Goal: Transaction & Acquisition: Purchase product/service

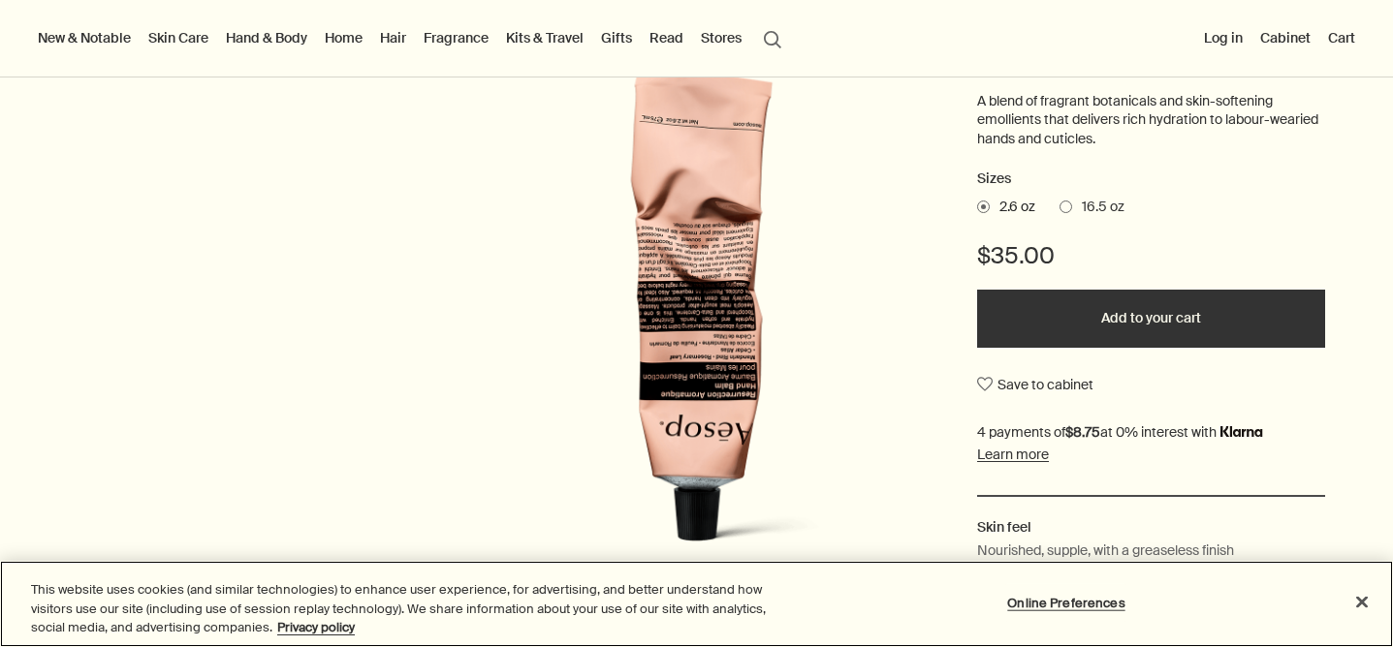
scroll to position [303, 0]
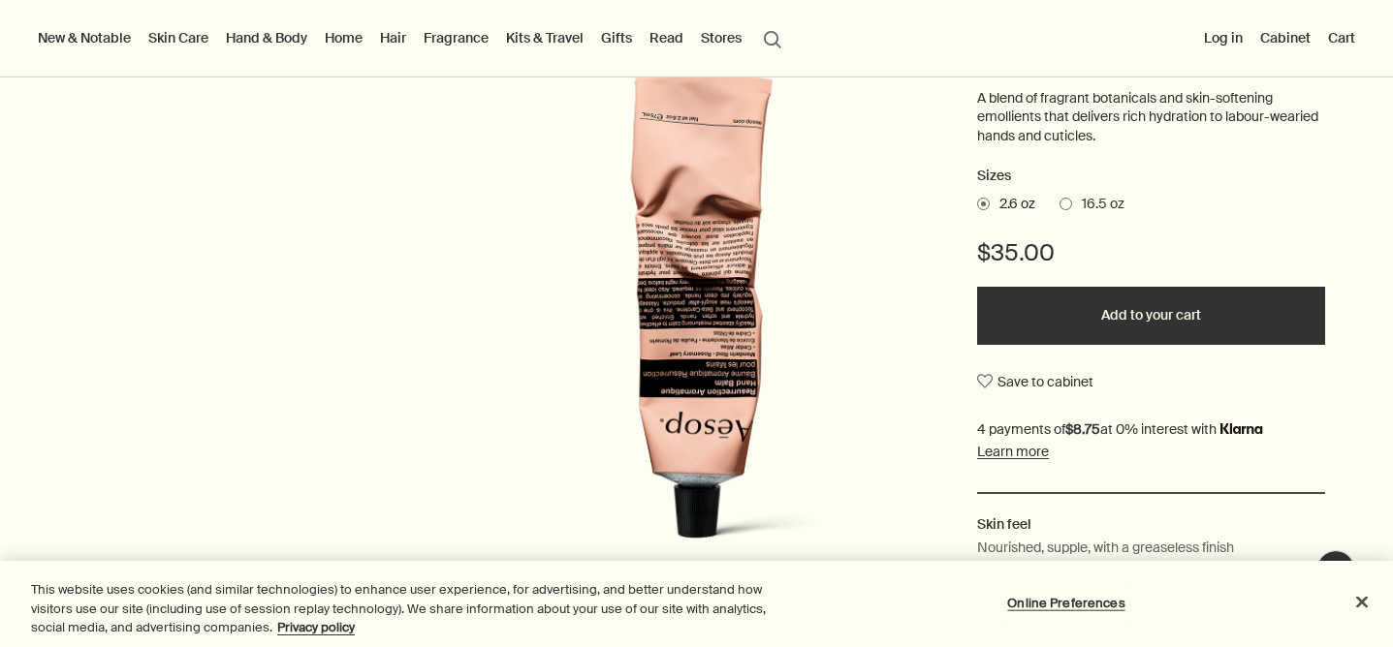
click at [1098, 207] on span "16.5 oz" at bounding box center [1098, 204] width 52 height 19
click at [1059, 207] on input "16.5 oz" at bounding box center [1059, 201] width 0 height 13
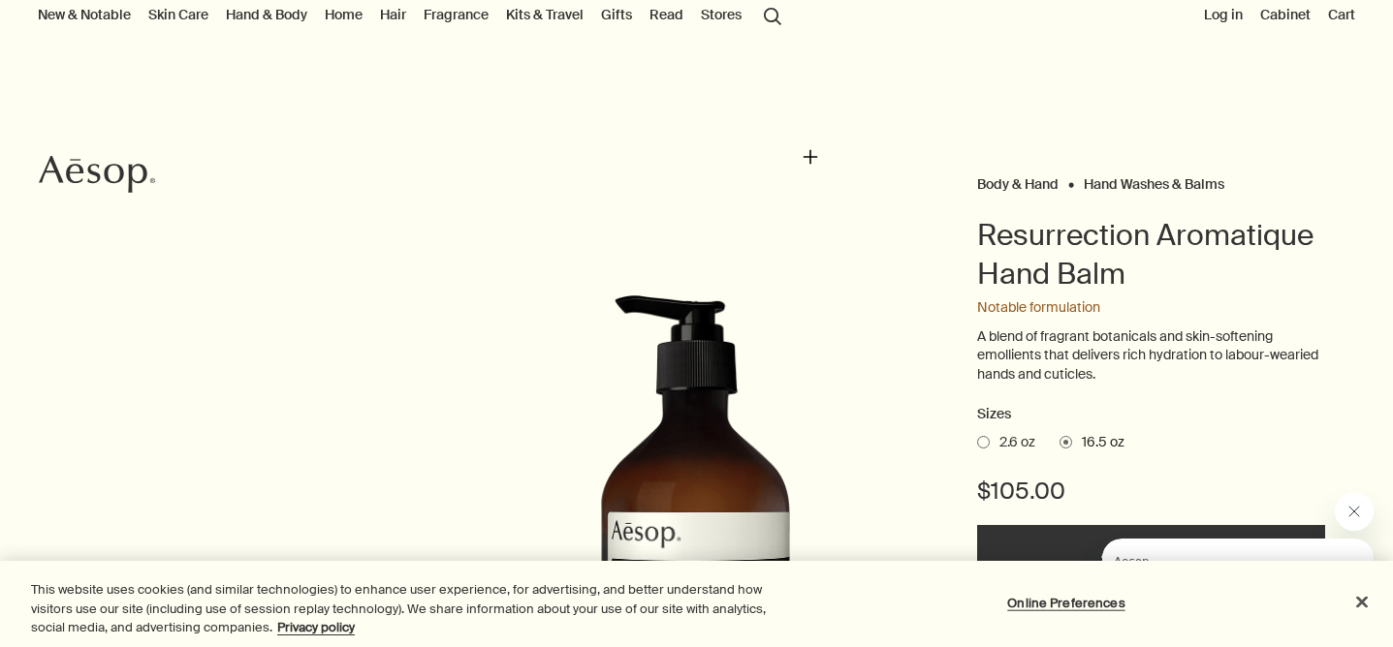
scroll to position [0, 0]
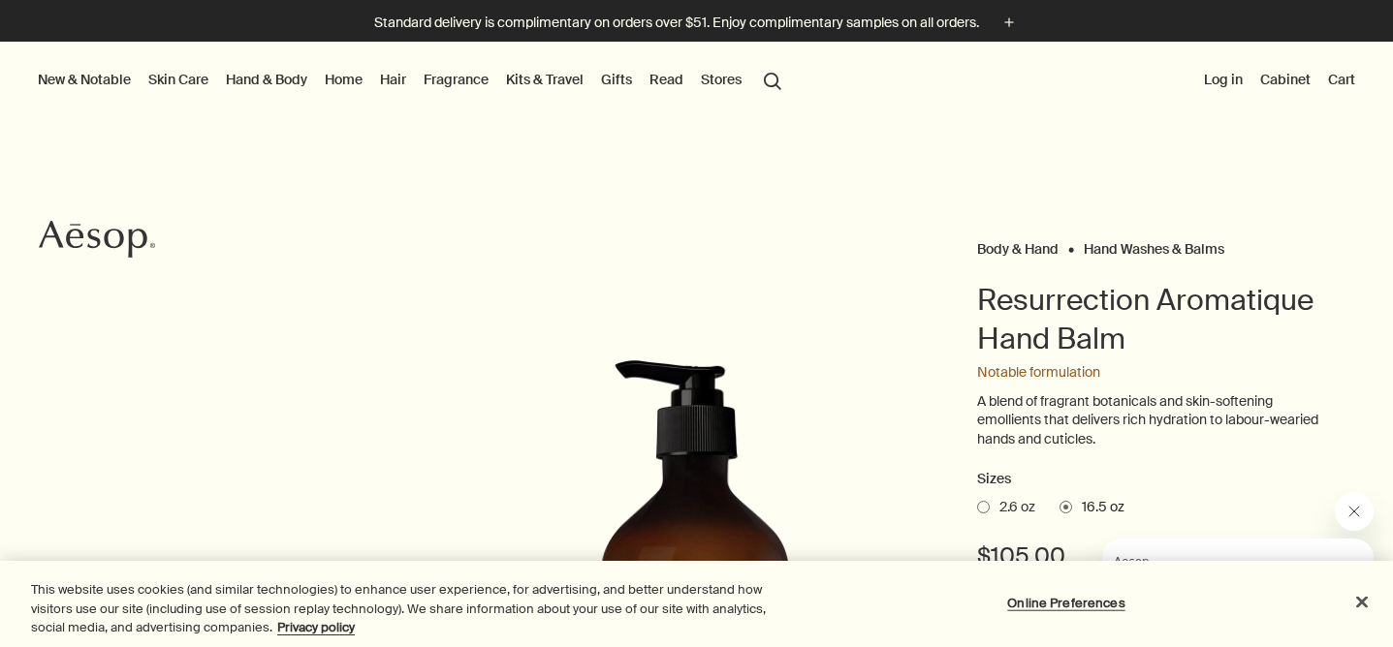
click at [269, 75] on link "Hand & Body" at bounding box center [266, 79] width 89 height 25
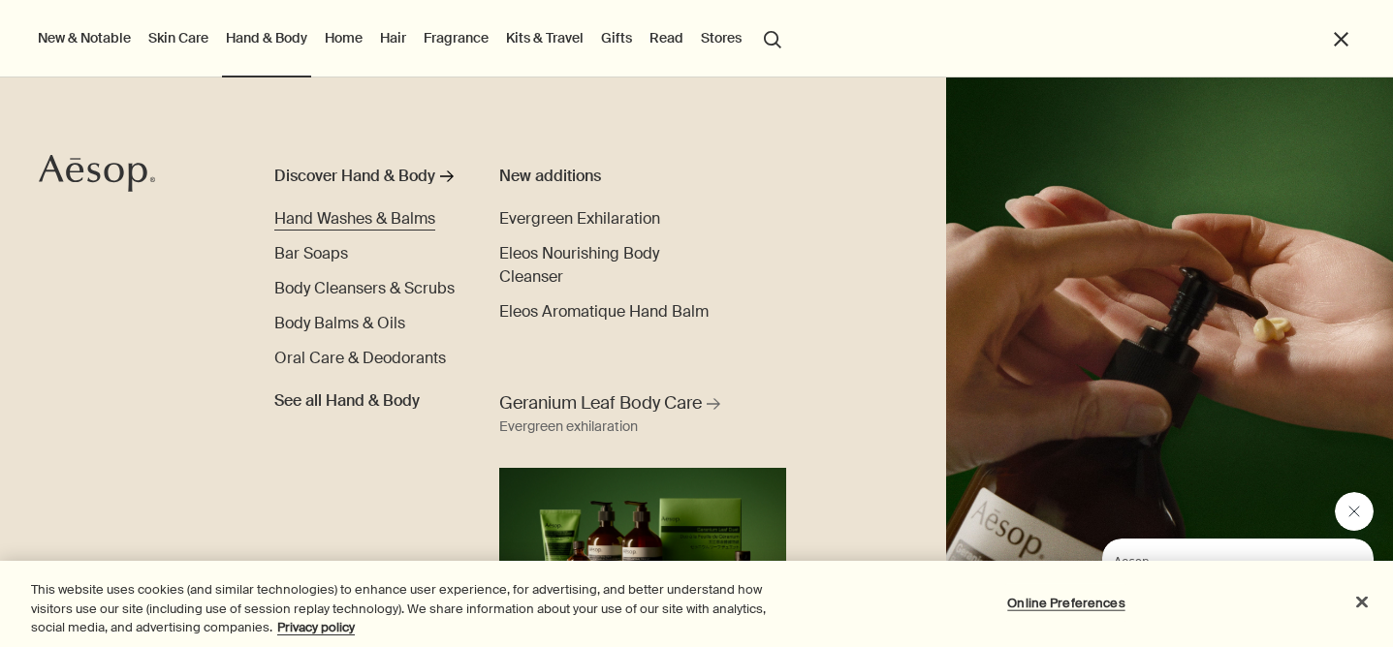
click at [329, 222] on span "Hand Washes & Balms" at bounding box center [354, 218] width 161 height 20
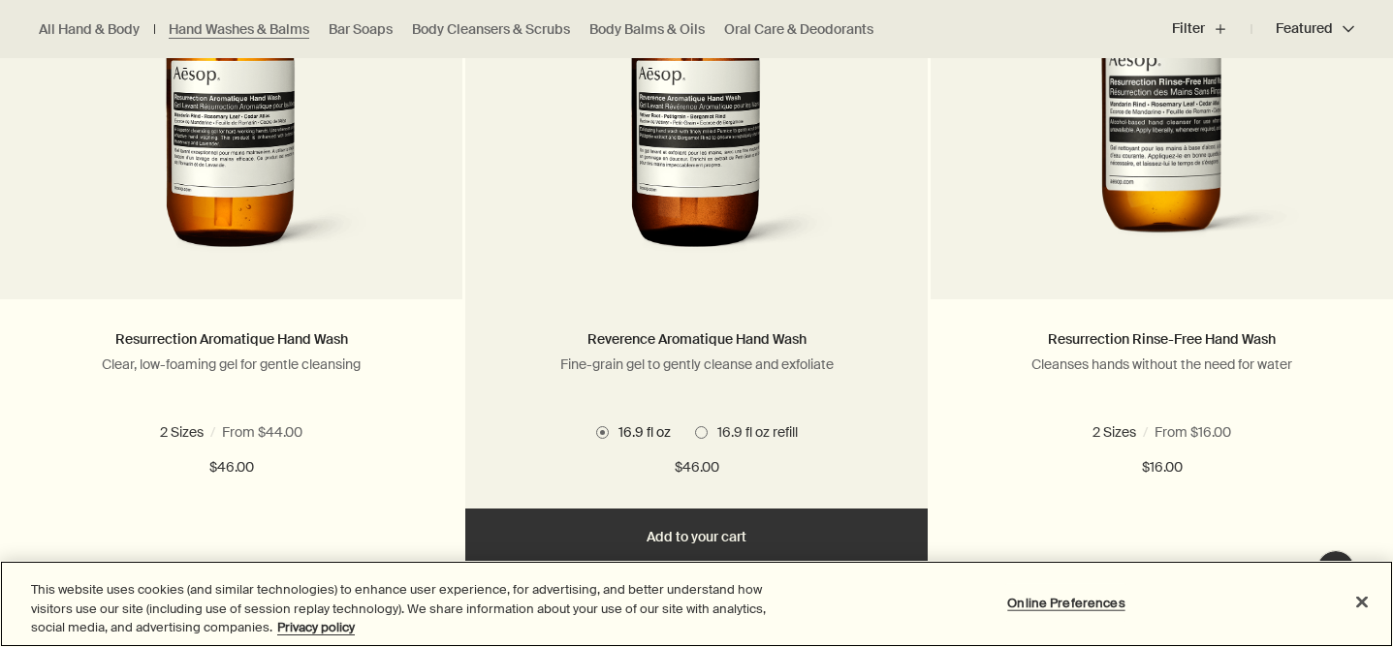
scroll to position [1476, 0]
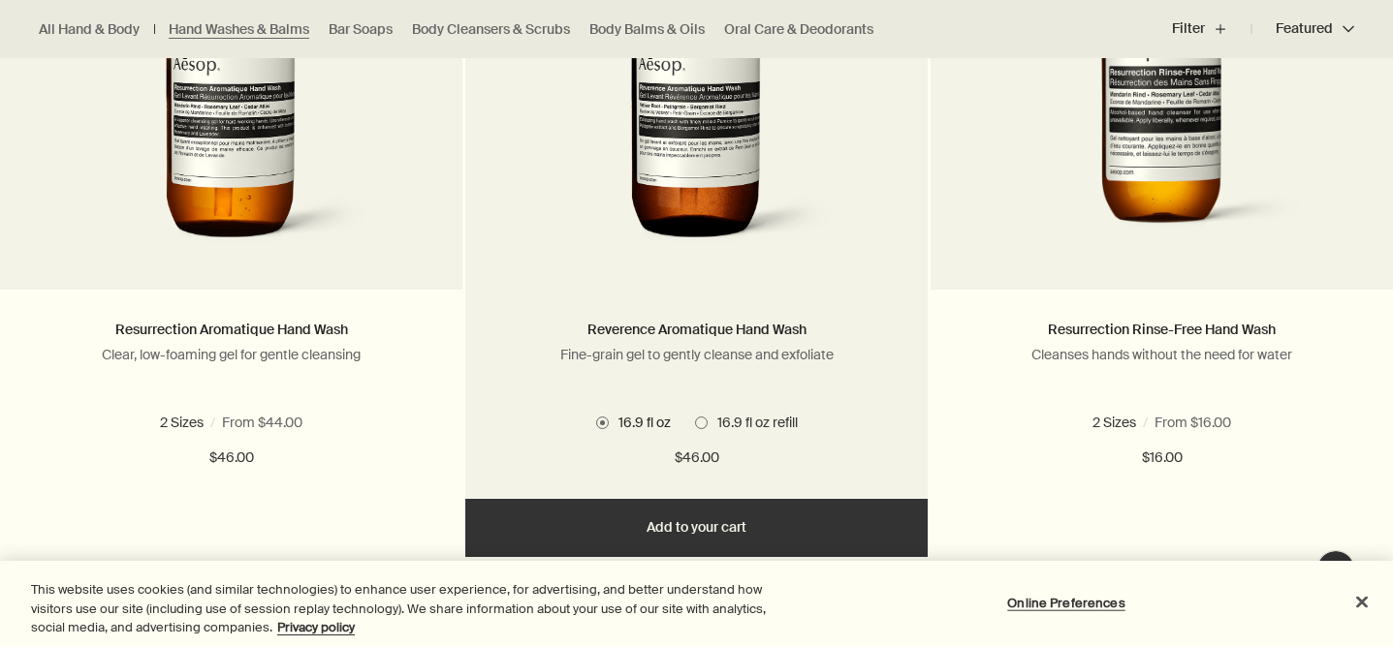
click at [697, 425] on span at bounding box center [701, 423] width 13 height 13
click at [597, 419] on span at bounding box center [602, 423] width 13 height 13
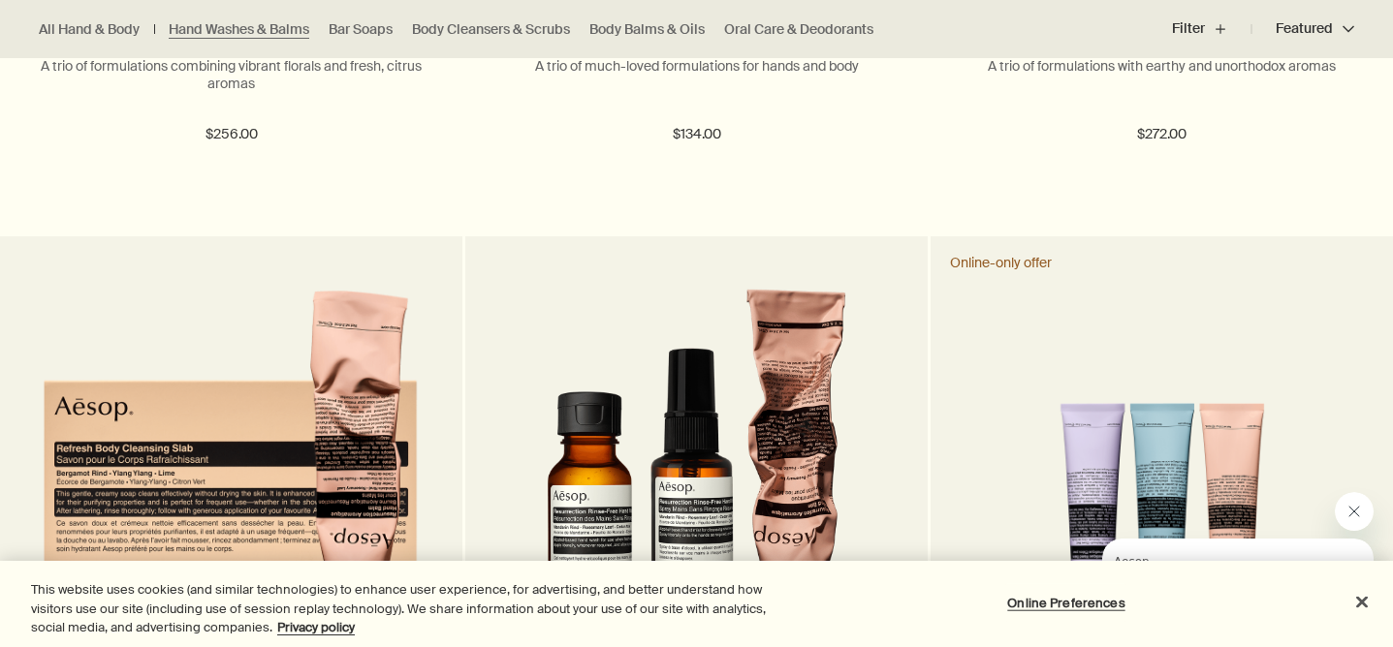
scroll to position [3192, 0]
